Goal: Navigation & Orientation: Find specific page/section

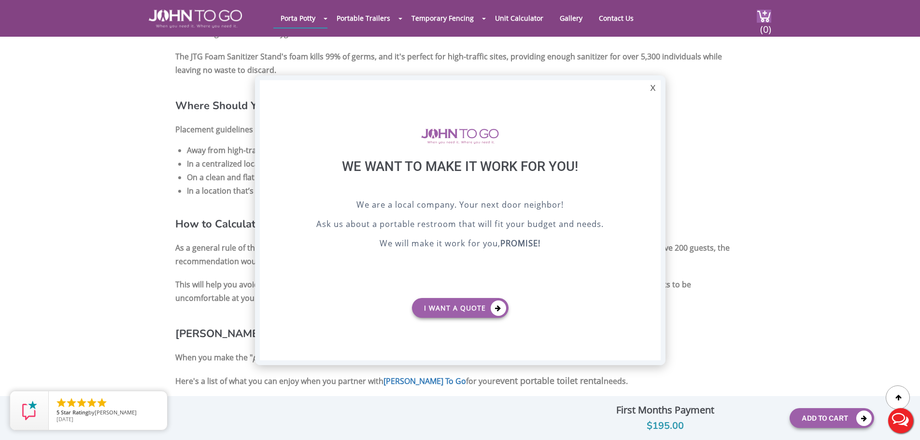
drag, startPoint x: 654, startPoint y: 90, endPoint x: 630, endPoint y: 107, distance: 29.2
click at [654, 90] on div "X" at bounding box center [652, 88] width 15 height 16
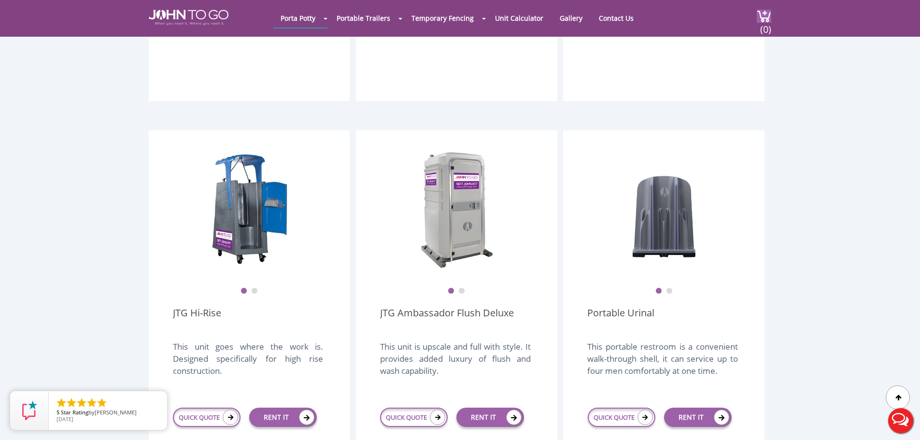
scroll to position [615, 0]
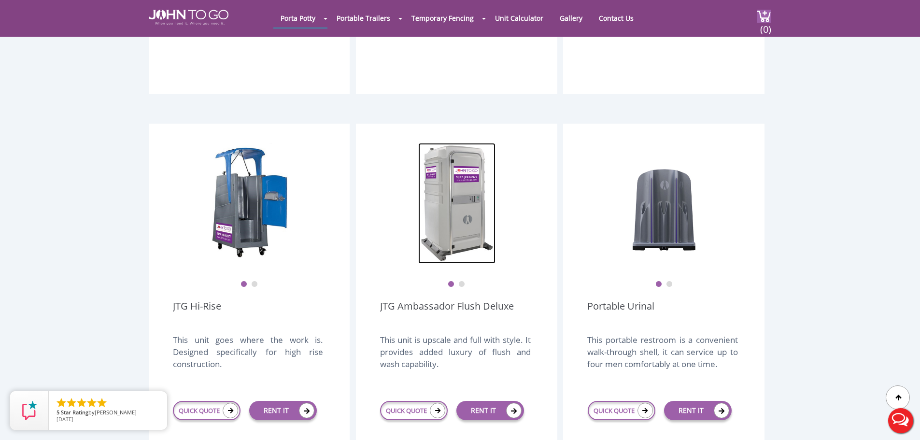
click at [456, 214] on img at bounding box center [456, 203] width 77 height 121
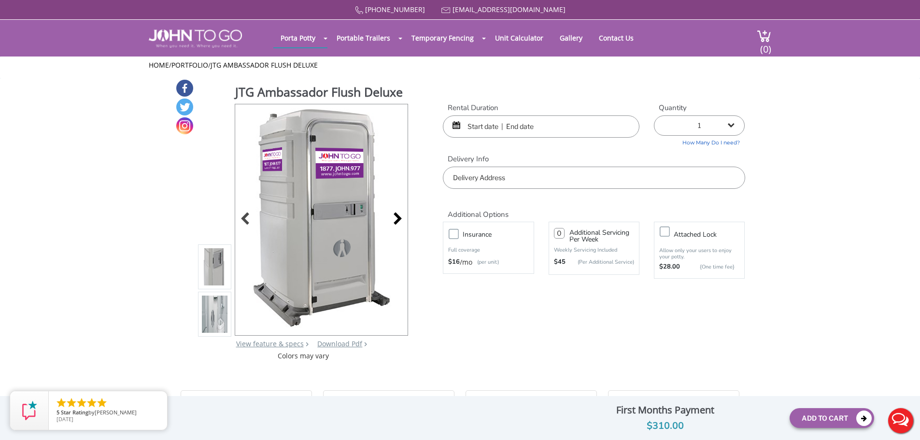
click at [400, 215] on div at bounding box center [395, 220] width 14 height 14
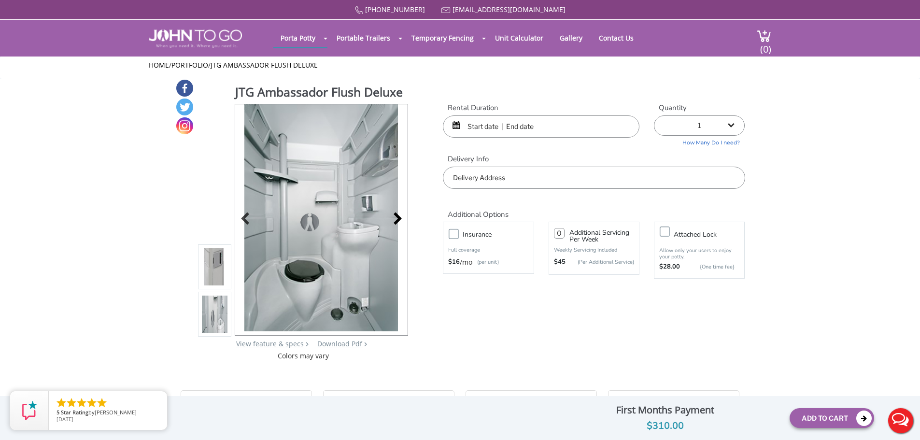
click at [400, 215] on div at bounding box center [395, 220] width 14 height 14
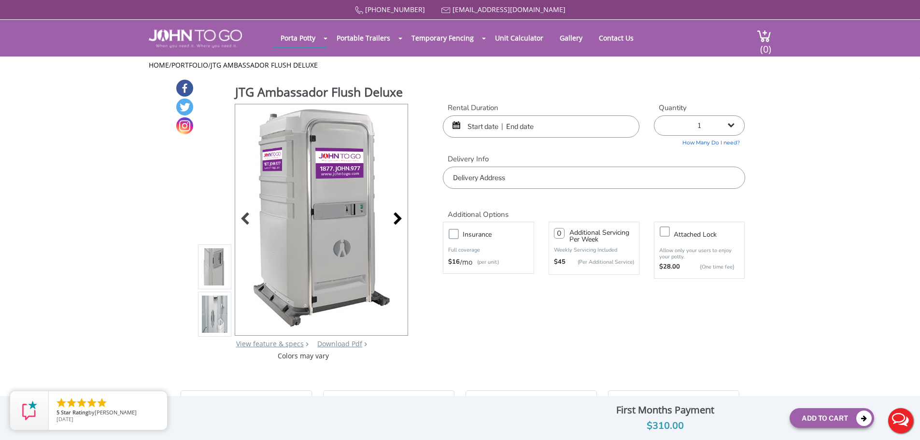
click at [400, 215] on div at bounding box center [395, 220] width 14 height 14
